Goal: Task Accomplishment & Management: Manage account settings

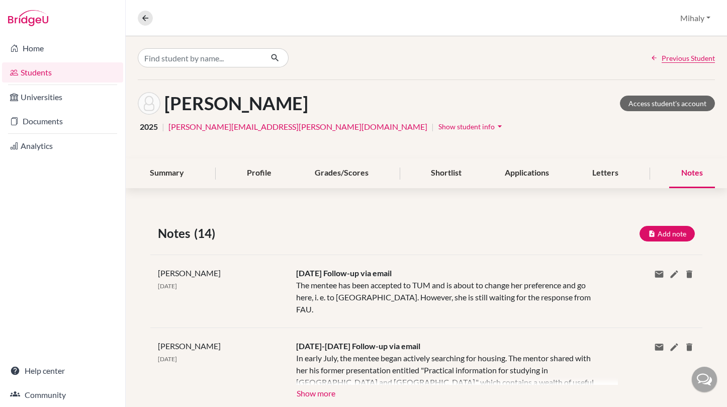
click at [42, 75] on link "Students" at bounding box center [62, 72] width 121 height 20
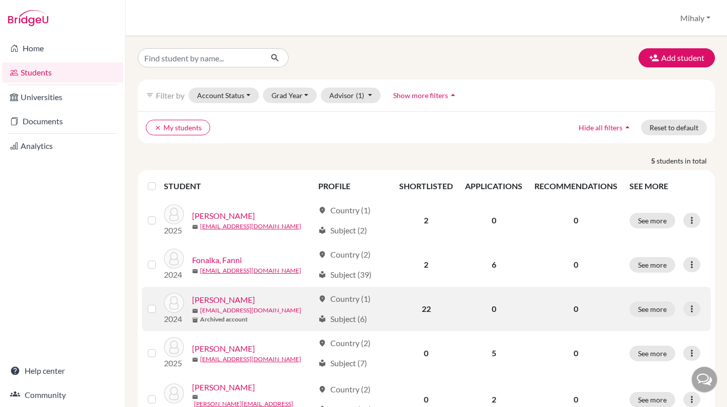
scroll to position [41, 0]
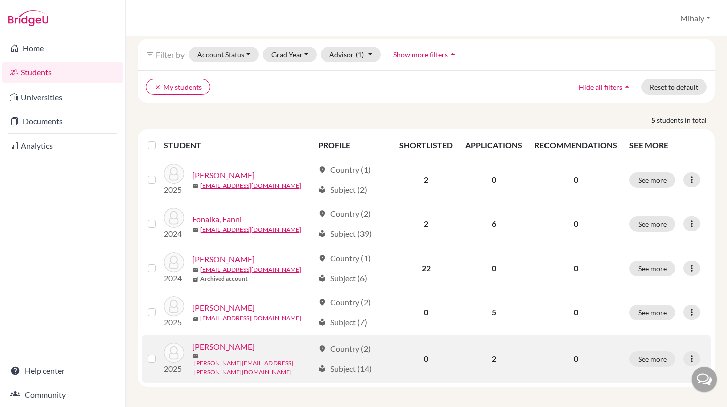
click at [236, 361] on link "[PERSON_NAME][EMAIL_ADDRESS][PERSON_NAME][DOMAIN_NAME]" at bounding box center [254, 367] width 120 height 18
click at [238, 345] on div "2025 [PERSON_NAME] mail [PERSON_NAME][EMAIL_ADDRESS][PERSON_NAME][DOMAIN_NAME]" at bounding box center [234, 358] width 157 height 36
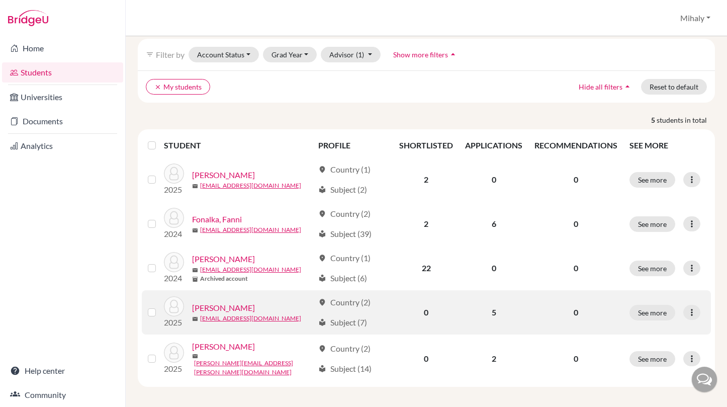
click at [233, 306] on link "[PERSON_NAME]" at bounding box center [223, 308] width 63 height 12
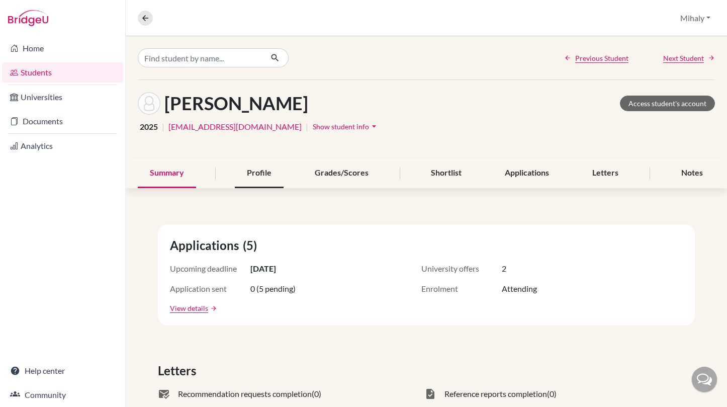
click at [257, 176] on div "Profile" at bounding box center [259, 173] width 49 height 30
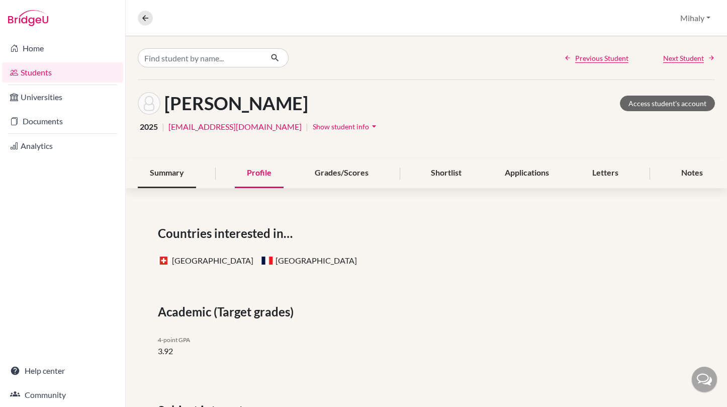
click at [168, 171] on div "Summary" at bounding box center [167, 173] width 58 height 30
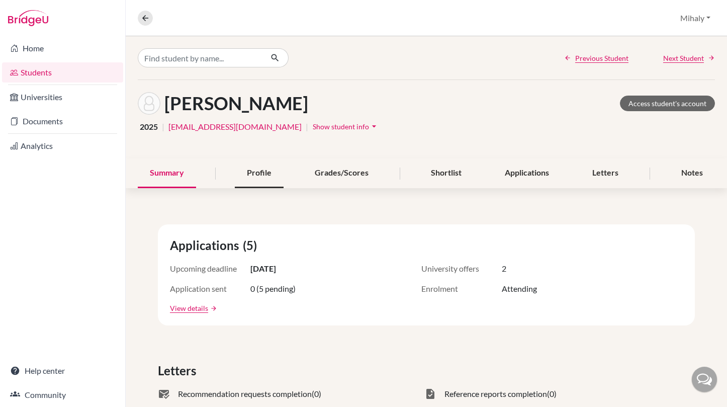
click at [244, 167] on div "Profile" at bounding box center [259, 173] width 49 height 30
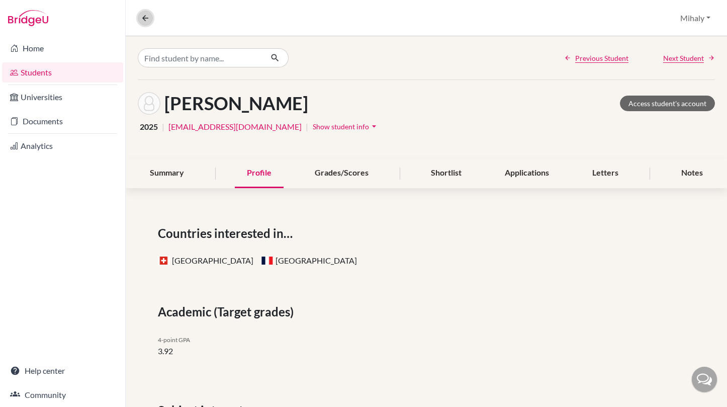
click at [149, 17] on icon at bounding box center [145, 18] width 9 height 9
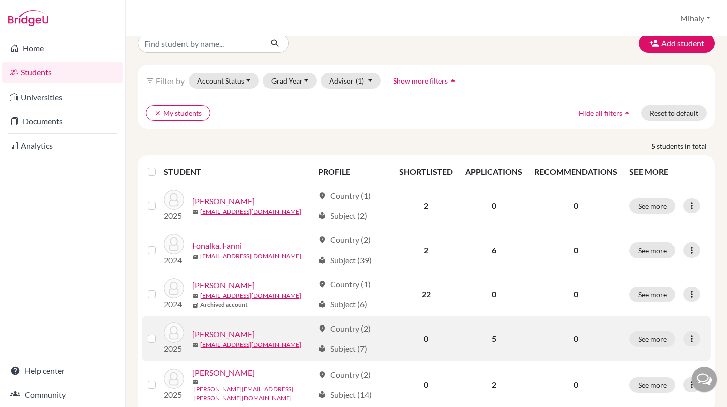
scroll to position [41, 0]
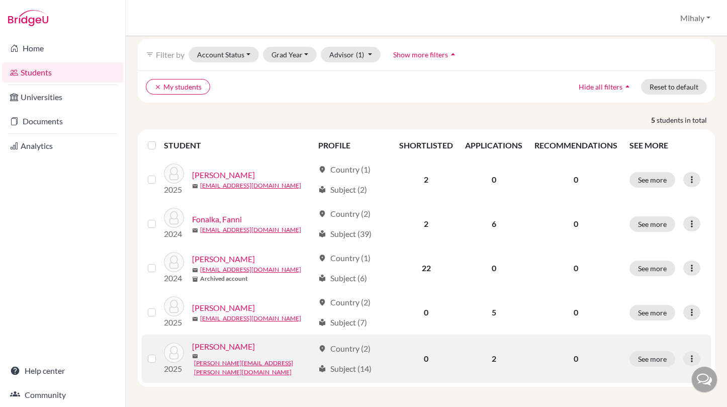
click at [242, 346] on link "[PERSON_NAME]" at bounding box center [223, 346] width 63 height 12
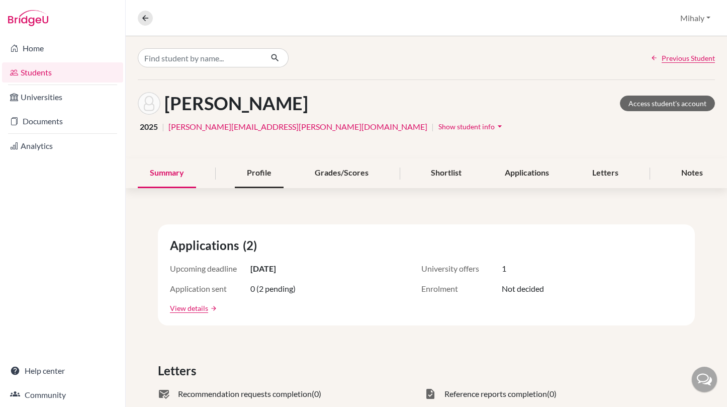
click at [248, 177] on div "Profile" at bounding box center [259, 173] width 49 height 30
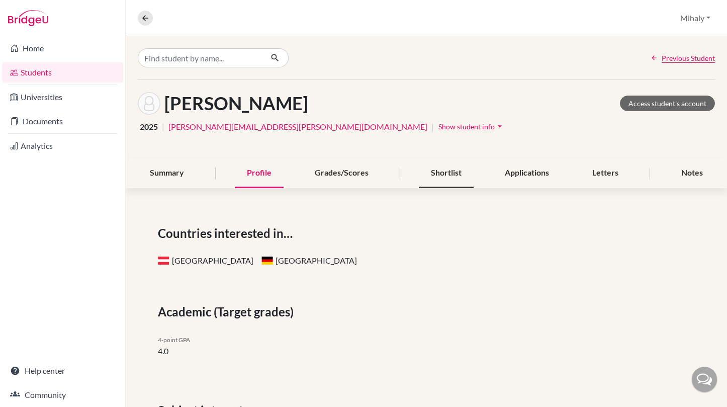
click at [449, 170] on div "Shortlist" at bounding box center [446, 173] width 55 height 30
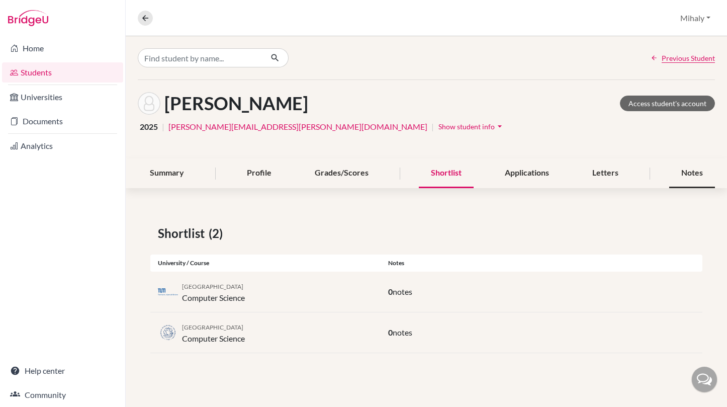
click at [675, 172] on div "Notes" at bounding box center [692, 173] width 46 height 30
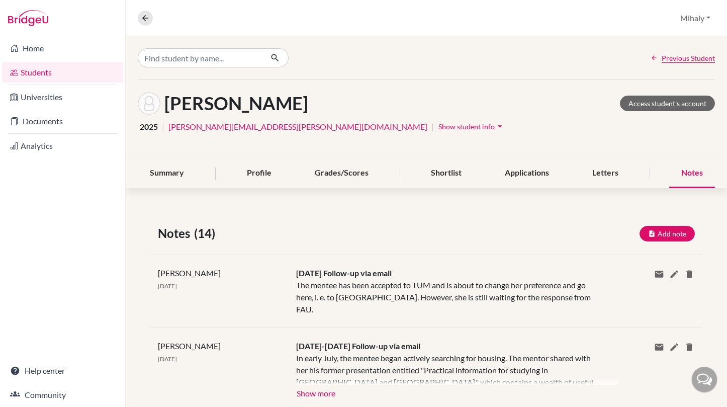
scroll to position [134, 0]
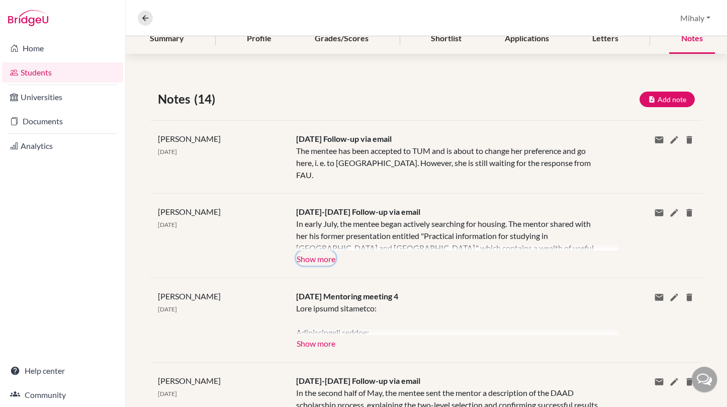
click at [334, 250] on button "Show more" at bounding box center [316, 257] width 40 height 15
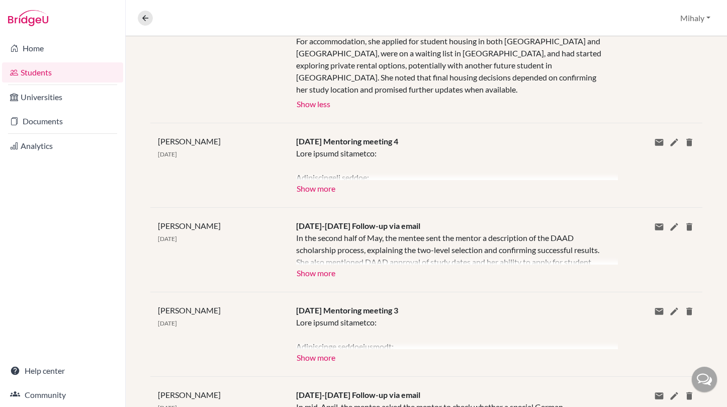
scroll to position [402, 0]
click at [316, 179] on button "Show more" at bounding box center [316, 186] width 40 height 15
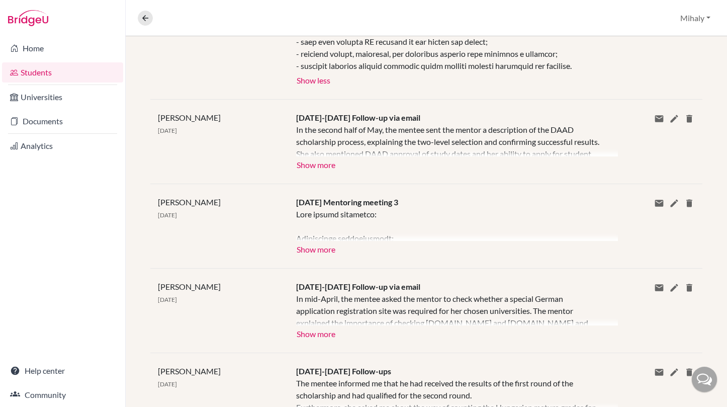
scroll to position [1140, 0]
click at [325, 241] on button "Show more" at bounding box center [316, 248] width 40 height 15
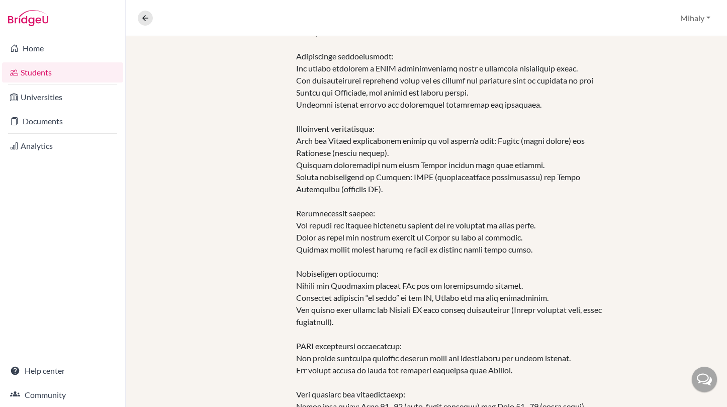
scroll to position [1341, 0]
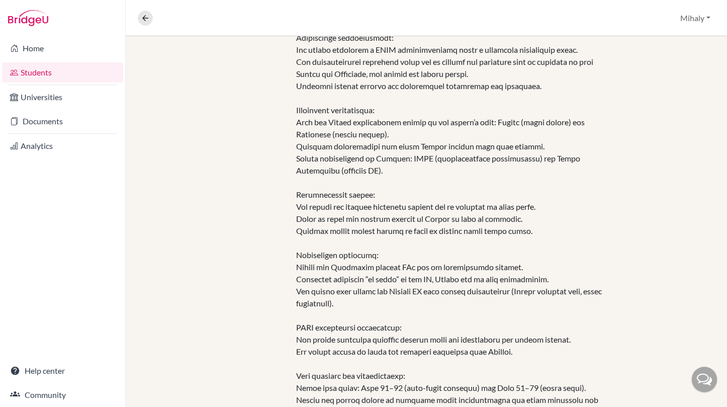
click at [409, 137] on div at bounding box center [449, 333] width 307 height 651
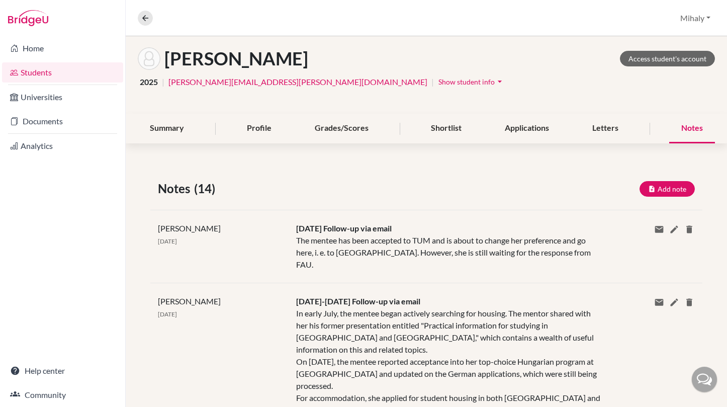
scroll to position [67, 0]
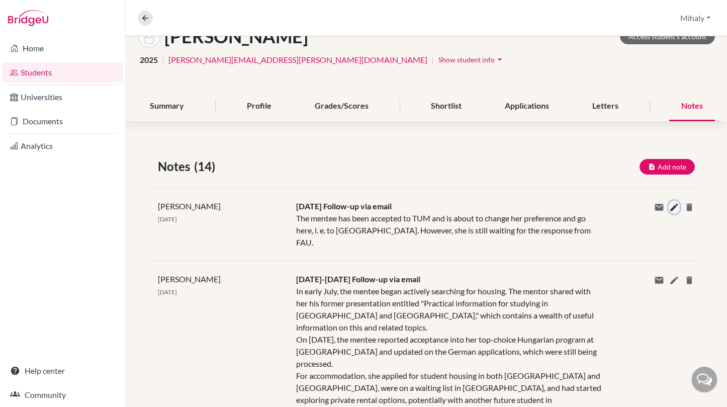
click at [669, 206] on icon at bounding box center [674, 207] width 10 height 10
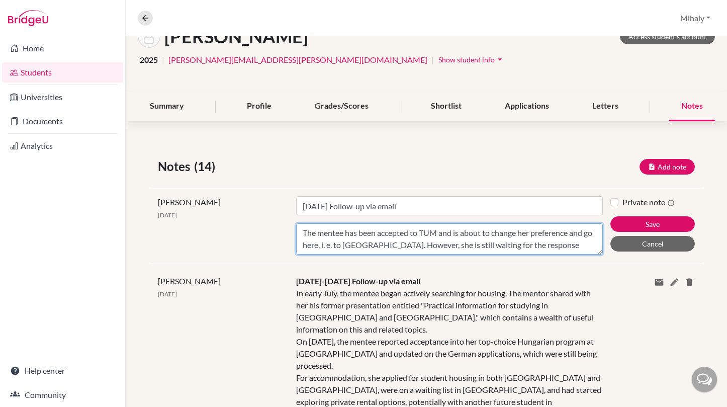
click at [575, 245] on textarea "The mentee has been accepted to TUM and is about to change her preference and g…" at bounding box center [449, 238] width 307 height 31
paste textarea "She still needs to clarify whether her original preference stated in the schola…"
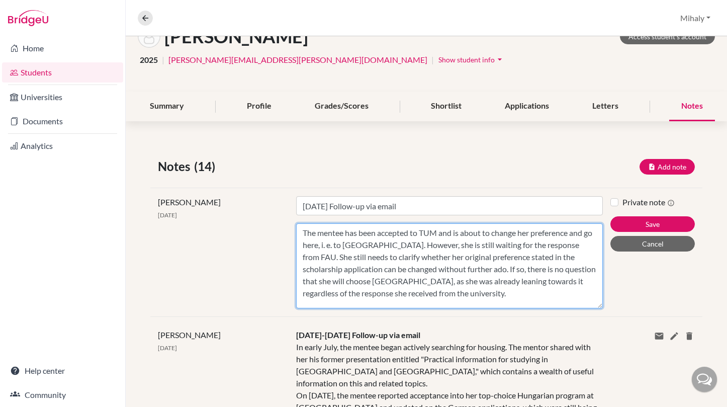
scroll to position [0, 0]
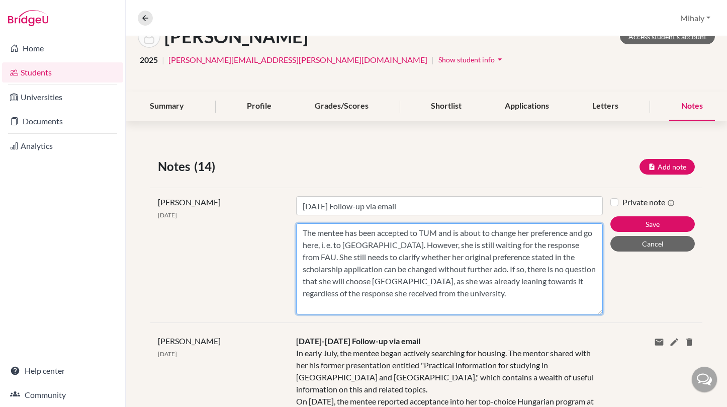
drag, startPoint x: 593, startPoint y: 253, endPoint x: 601, endPoint y: 294, distance: 41.0
click at [601, 314] on div "Title Aug 11 Follow-up via email Content The mentee has been accepted to TUM an…" at bounding box center [450, 255] width 322 height 118
click at [310, 256] on textarea "The mentee has been accepted to TUM and is about to change her preference and g…" at bounding box center [449, 268] width 307 height 91
click at [484, 257] on textarea "The mentee has been accepted to TUM and is about to change her preference and g…" at bounding box center [449, 268] width 307 height 91
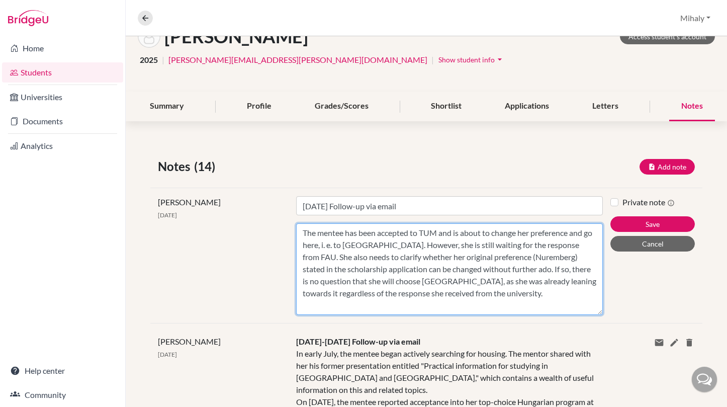
click at [576, 248] on textarea "The mentee has been accepted to TUM and is about to change her preference and g…" at bounding box center [449, 268] width 307 height 91
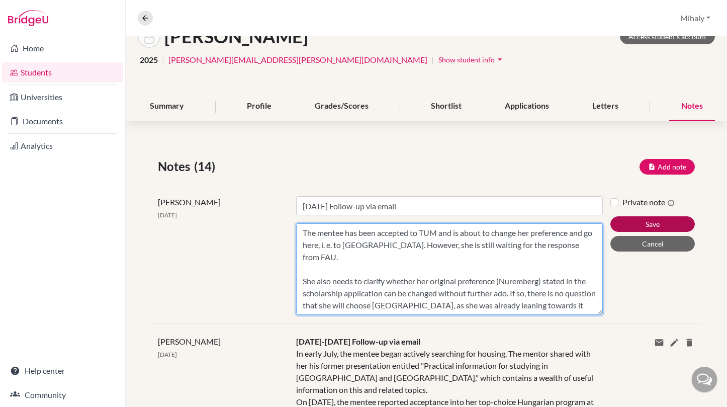
type textarea "The mentee has been accepted to TUM and is about to change her preference and g…"
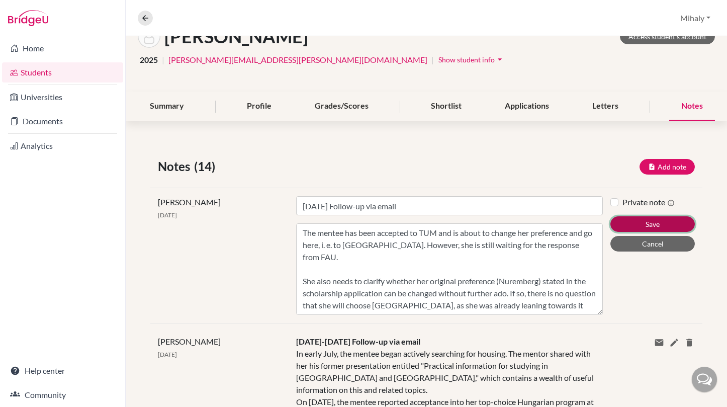
click at [635, 224] on button "Save" at bounding box center [652, 224] width 84 height 16
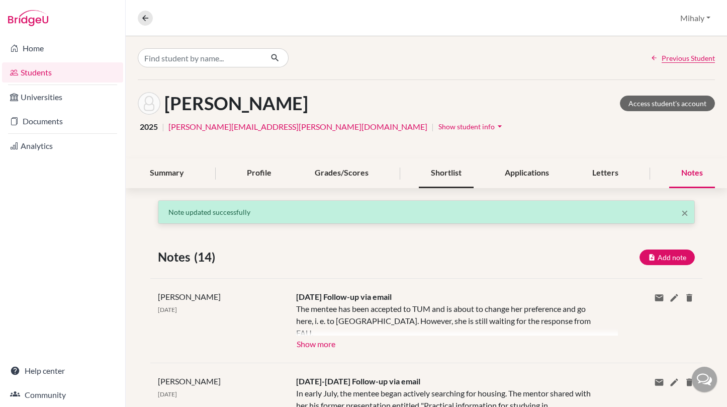
click at [459, 174] on div "Shortlist" at bounding box center [446, 173] width 55 height 30
